Goal: Information Seeking & Learning: Learn about a topic

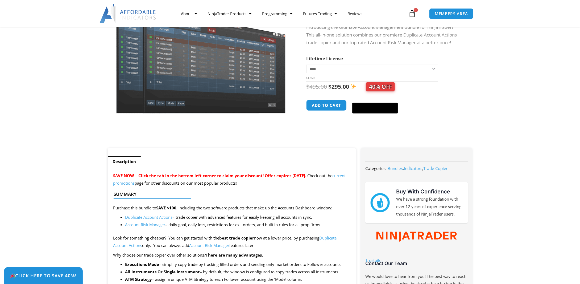
scroll to position [240, 0]
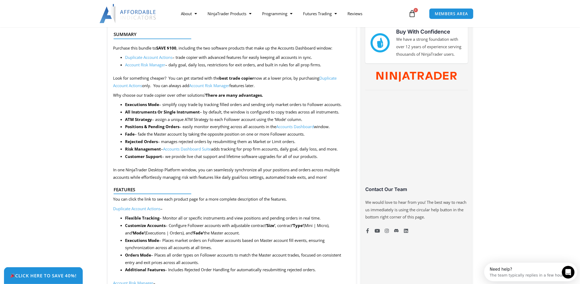
drag, startPoint x: 508, startPoint y: 91, endPoint x: 508, endPoint y: 81, distance: 10.1
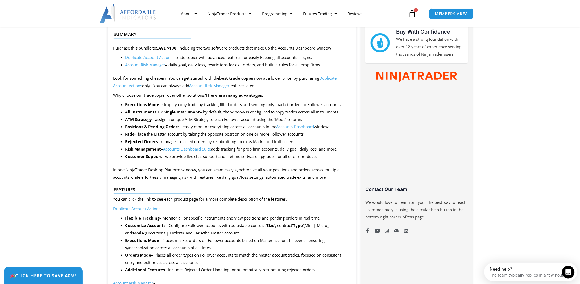
drag, startPoint x: 503, startPoint y: 91, endPoint x: 502, endPoint y: 99, distance: 8.0
drag, startPoint x: 502, startPoint y: 100, endPoint x: 503, endPoint y: 111, distance: 10.7
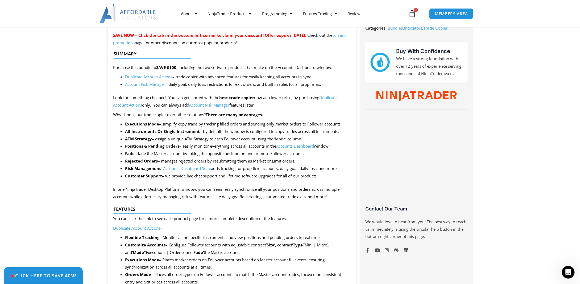
scroll to position [213, 0]
